Goal: Book appointment/travel/reservation

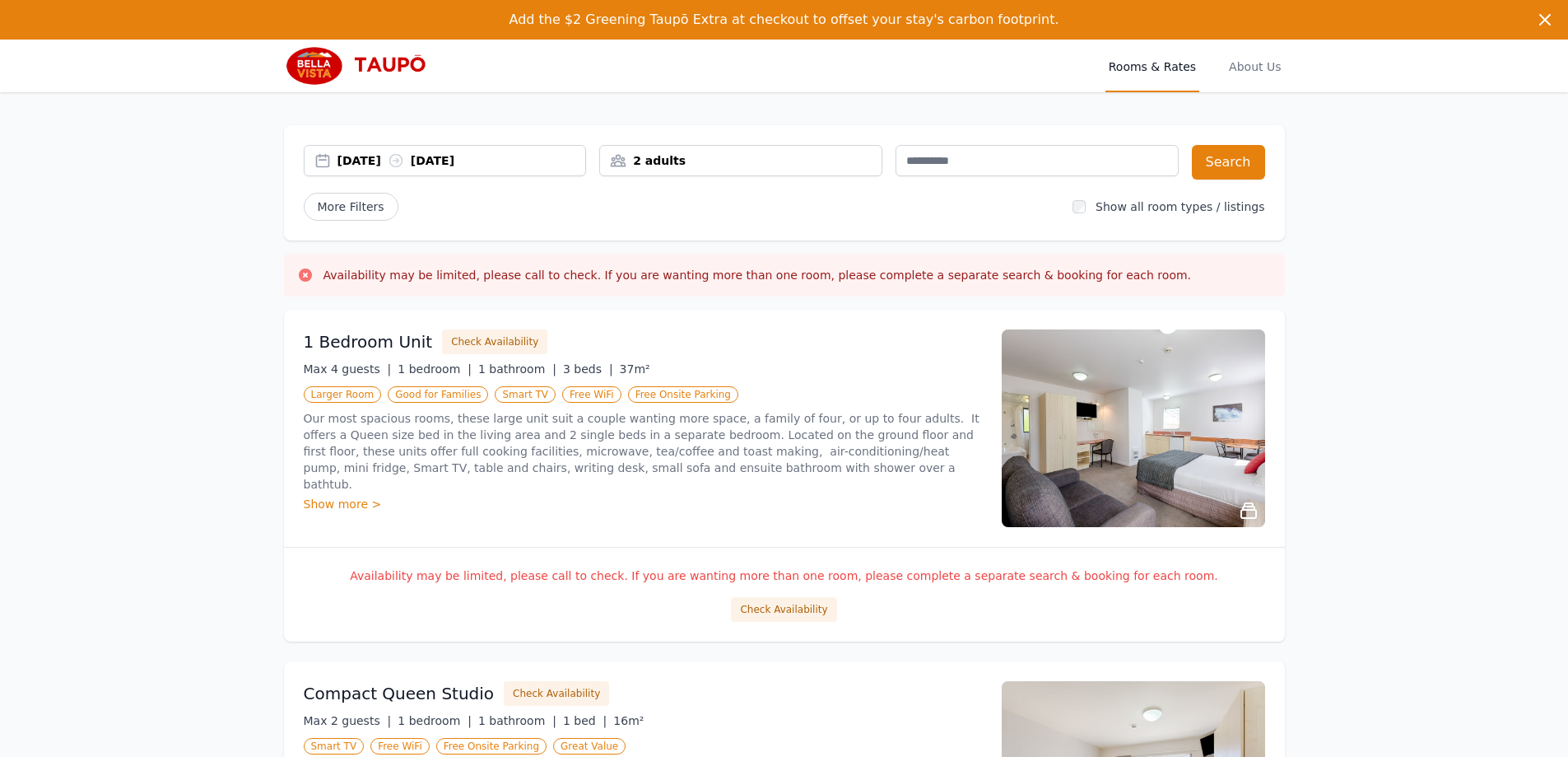
click at [368, 162] on div "[DATE] [DATE]" at bounding box center [461, 160] width 248 height 16
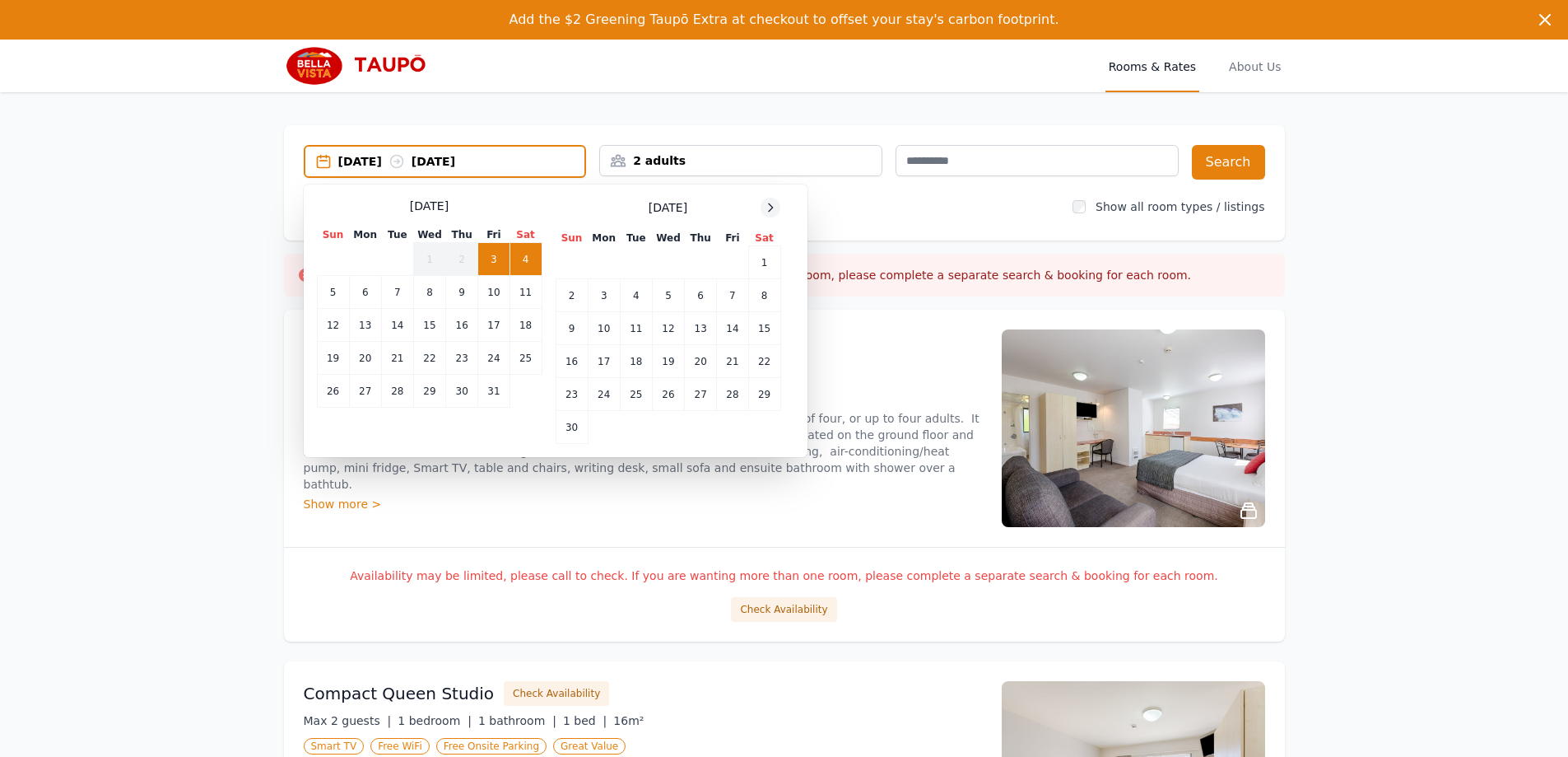
click at [774, 208] on icon at bounding box center [769, 207] width 13 height 13
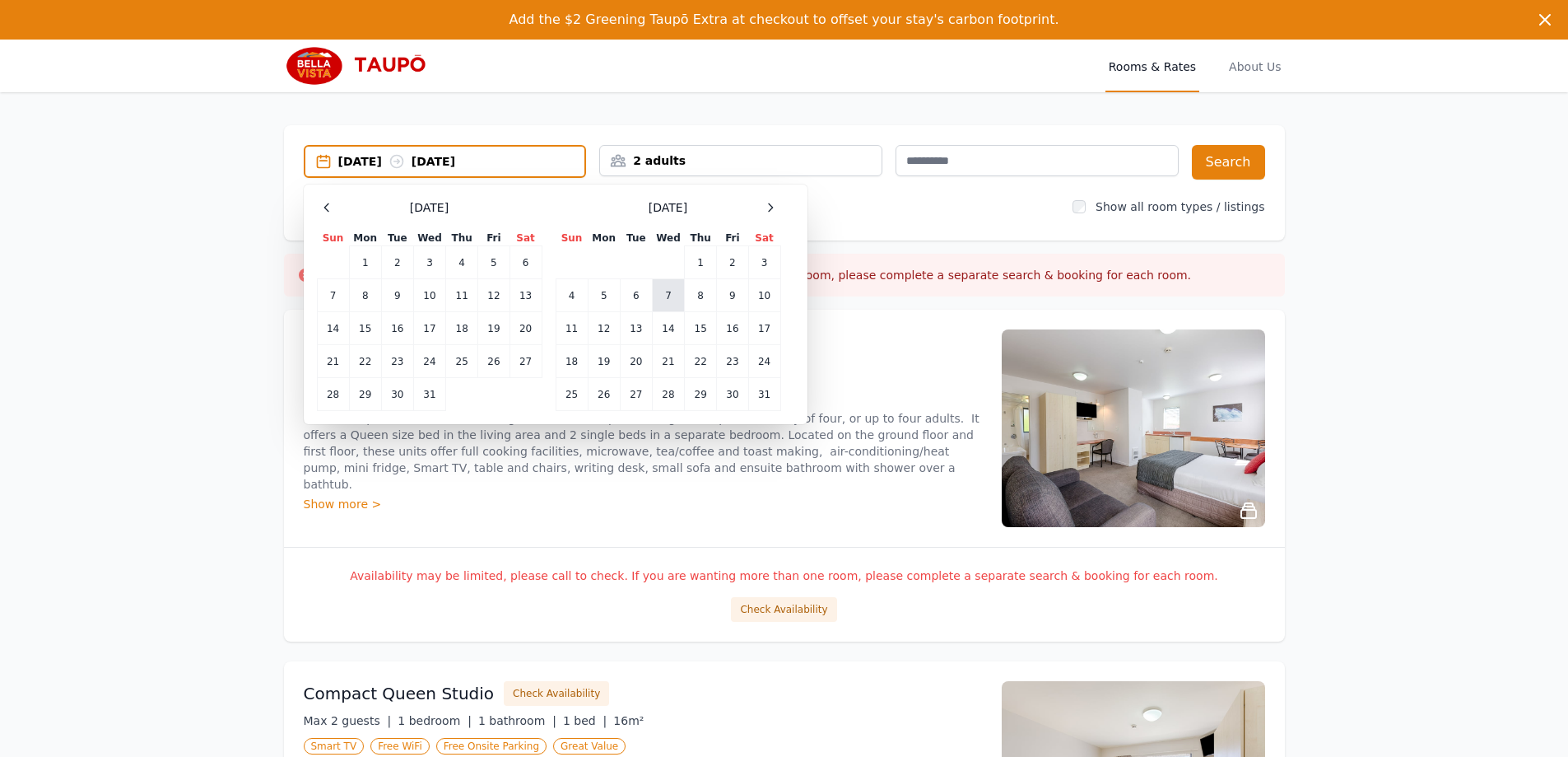
click at [668, 299] on td "7" at bounding box center [667, 296] width 32 height 33
click at [726, 295] on td "9" at bounding box center [732, 296] width 31 height 33
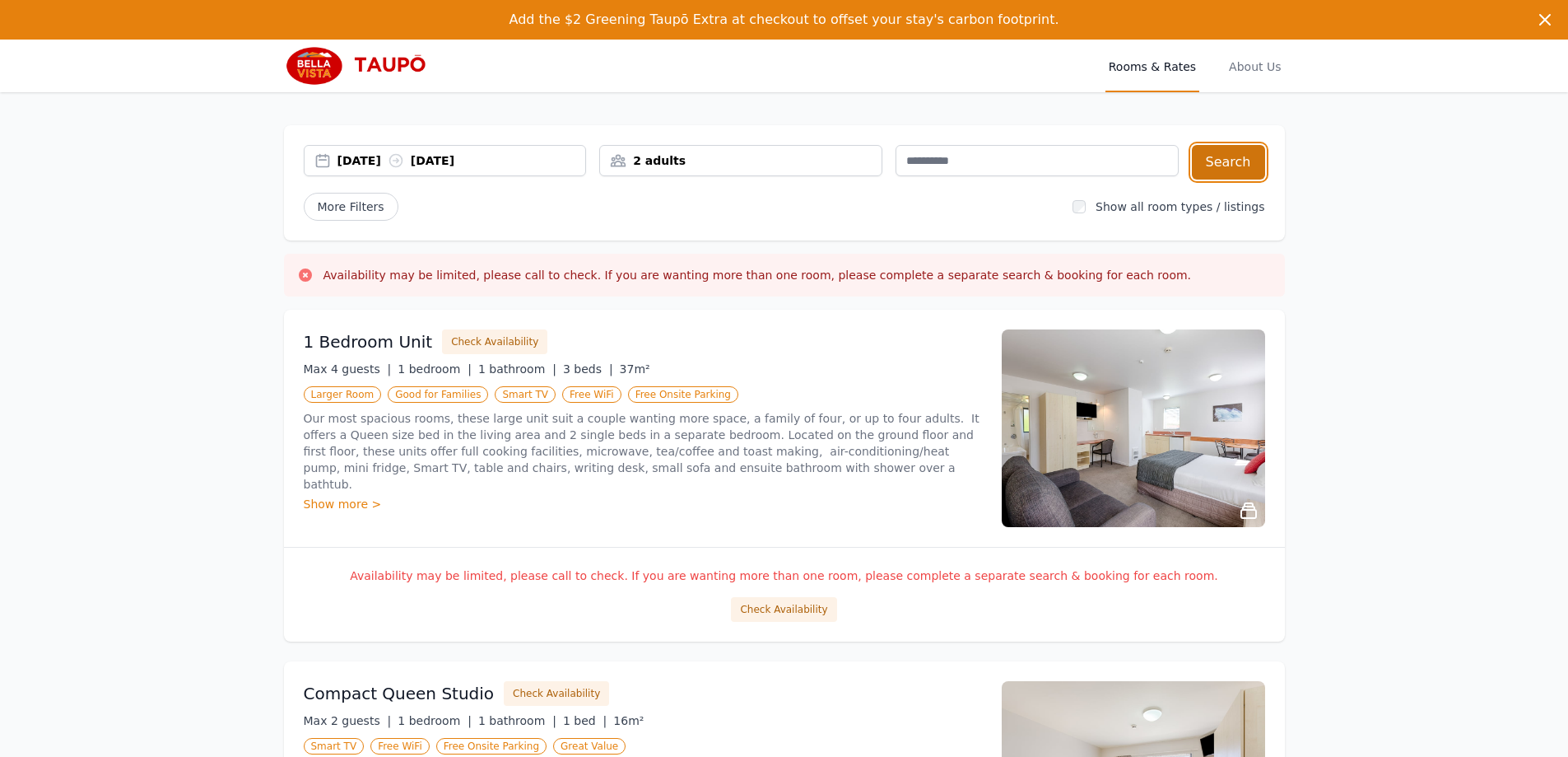
click at [1243, 166] on button "Search" at bounding box center [1228, 162] width 73 height 34
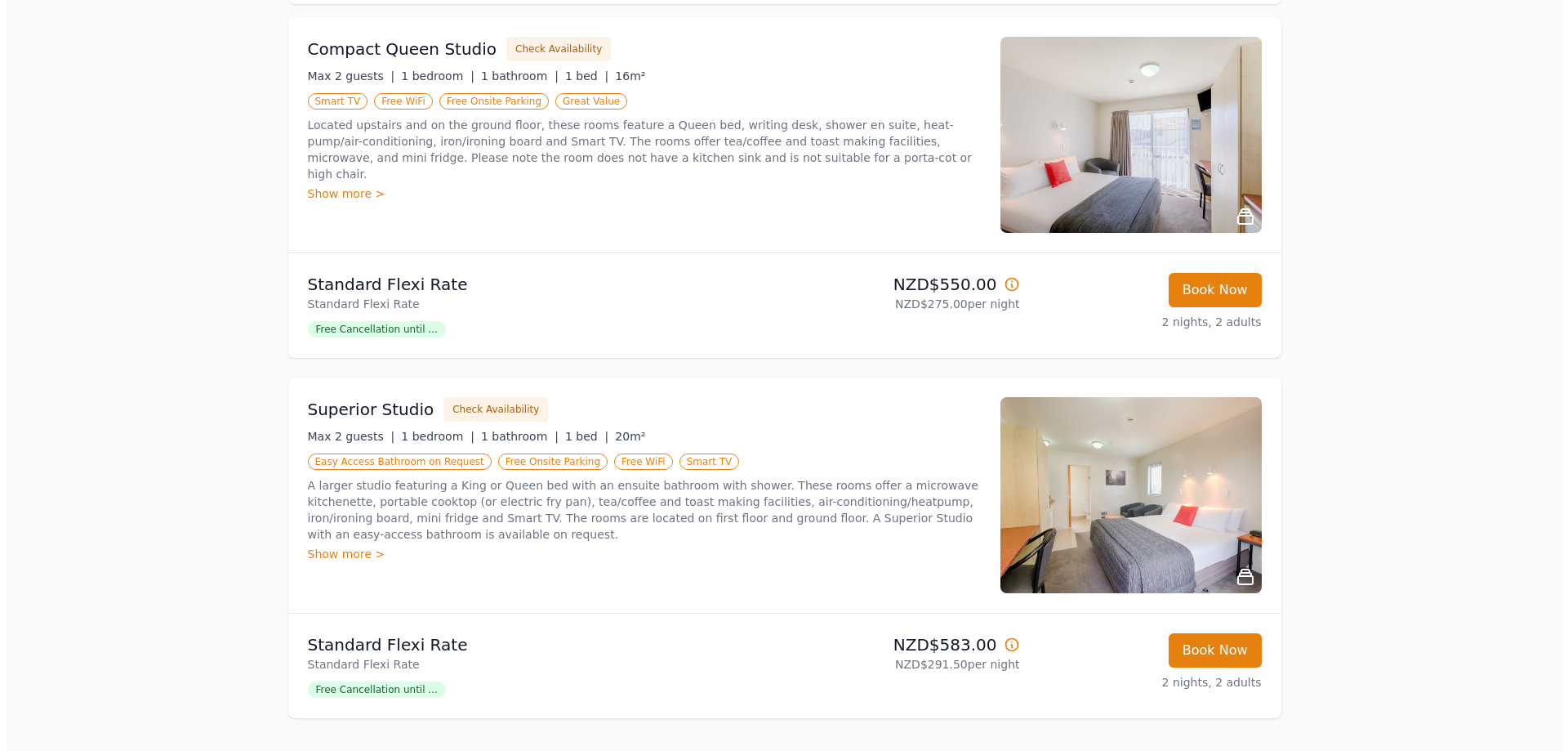
scroll to position [326, 0]
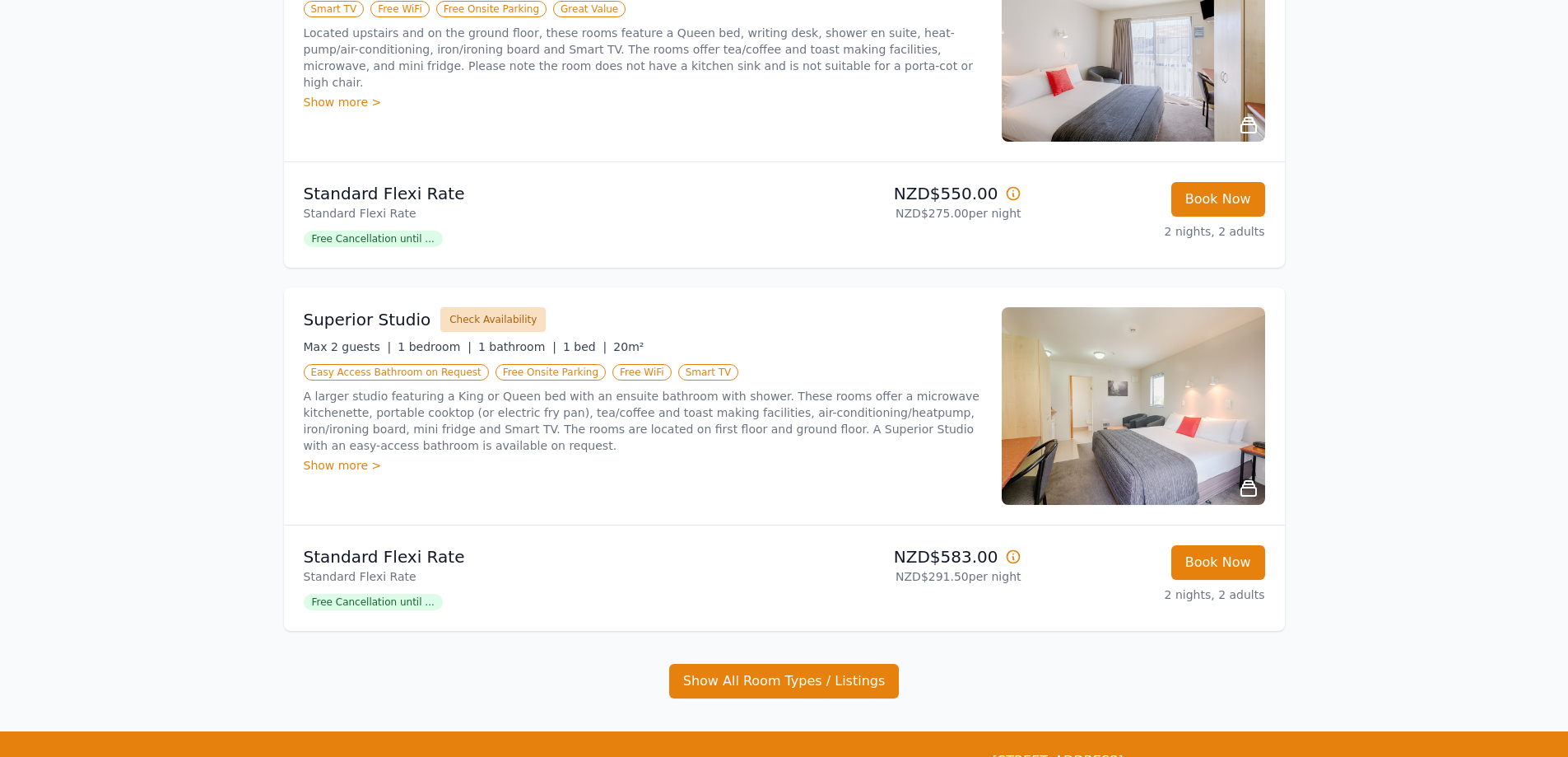
click at [487, 316] on button "Check Availability" at bounding box center [493, 319] width 106 height 25
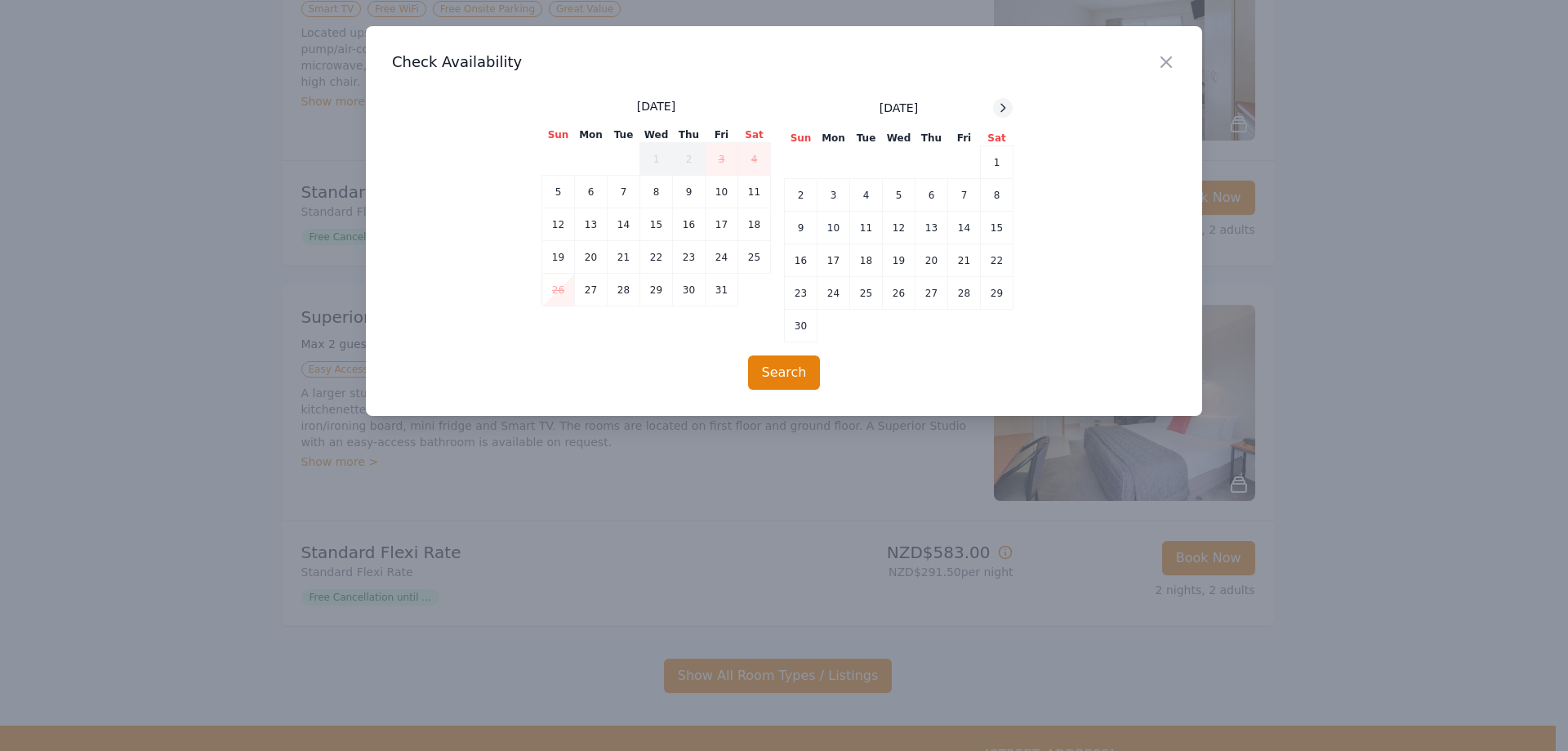
click at [1002, 103] on icon at bounding box center [1002, 107] width 13 height 13
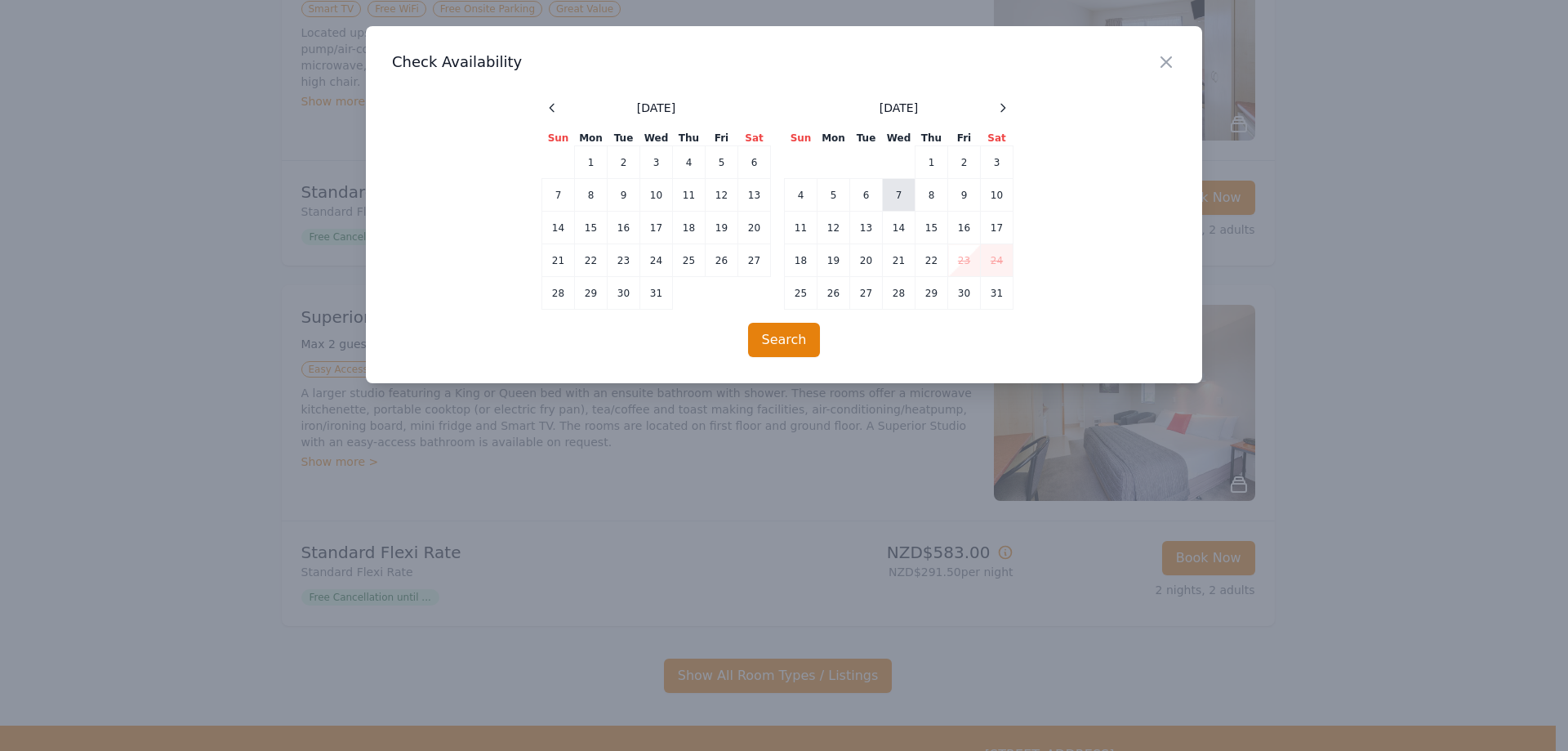
click at [897, 194] on td "7" at bounding box center [899, 195] width 32 height 32
click at [961, 191] on td "9" at bounding box center [965, 195] width 32 height 32
click at [797, 343] on button "Search" at bounding box center [784, 340] width 72 height 34
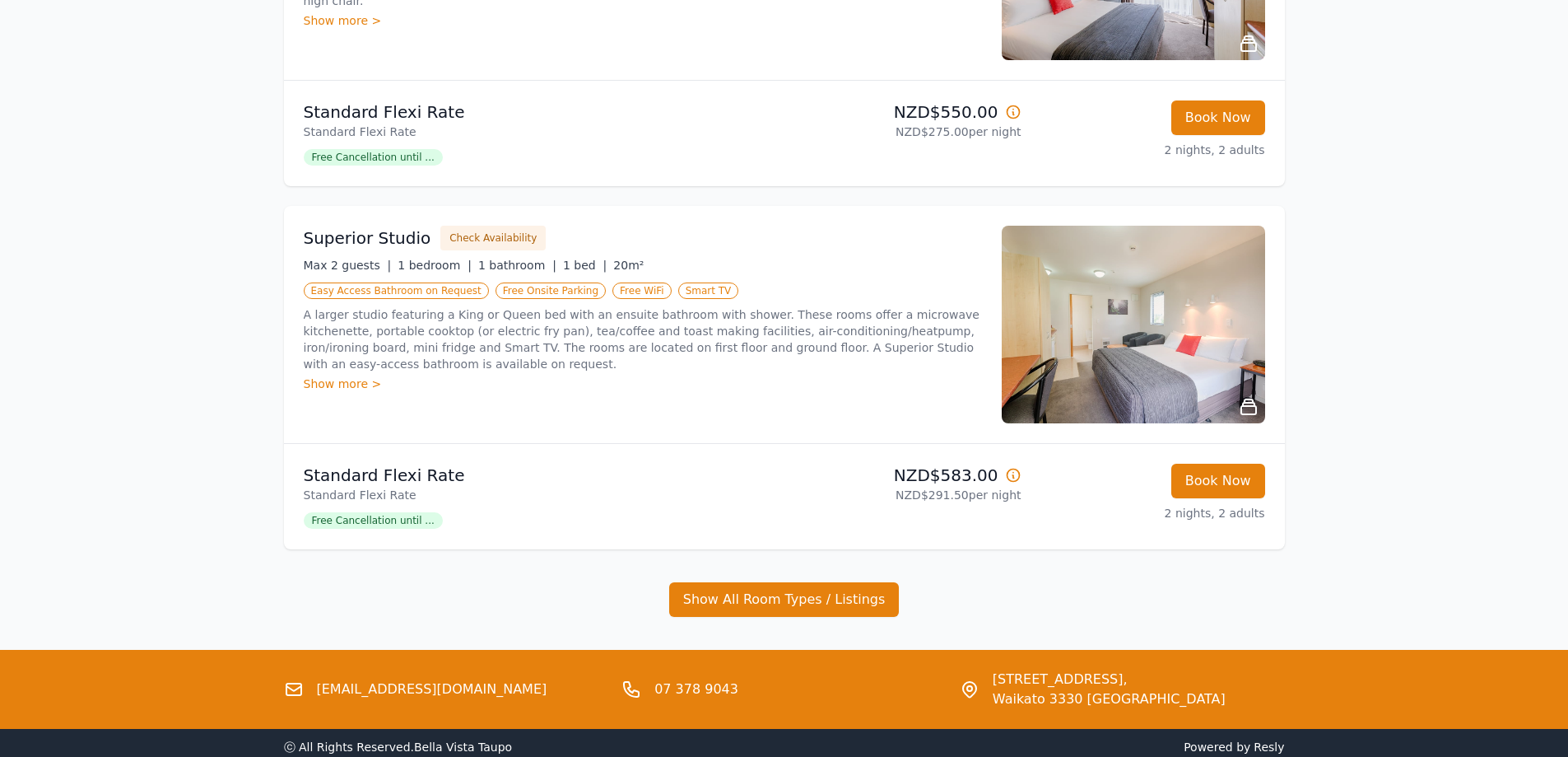
scroll to position [412, 0]
